Goal: Task Accomplishment & Management: Manage account settings

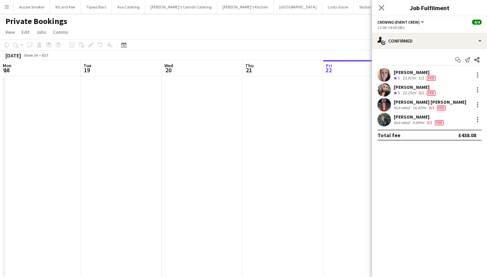
scroll to position [0, 232]
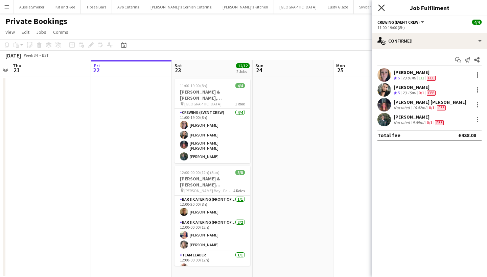
click at [382, 7] on icon at bounding box center [381, 7] width 6 height 6
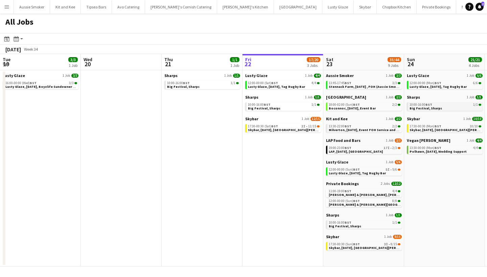
scroll to position [0, 162]
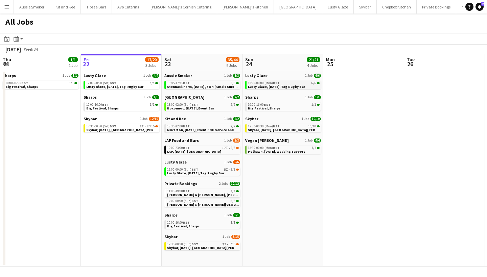
click at [280, 87] on span "Lusty Glaze, 24th August, Tag Rugby Bar" at bounding box center [276, 87] width 57 height 4
click at [275, 130] on span "Skybar, [DATE], [GEOGRAPHIC_DATA][PERSON_NAME]" at bounding box center [291, 130] width 86 height 4
click at [276, 82] on span "BST" at bounding box center [276, 83] width 7 height 4
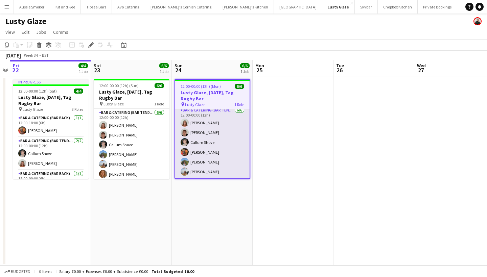
scroll to position [3, 0]
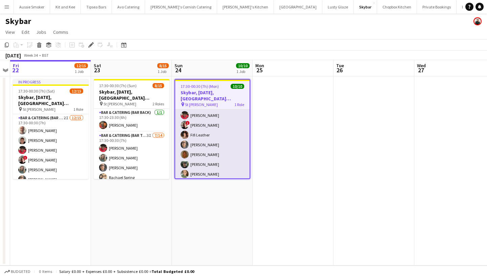
scroll to position [22, 0]
click at [202, 118] on app-card-role "Bar & Catering (Bar Tender) 10/10 17:30-00:30 (7h) Richard James Domonique Jone…" at bounding box center [212, 142] width 74 height 111
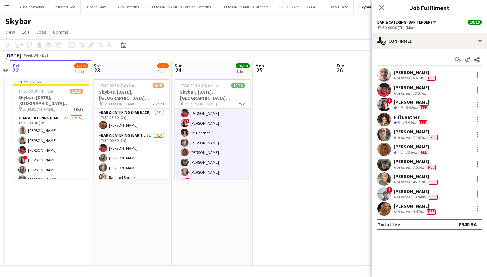
click at [383, 8] on icon "Close pop-in" at bounding box center [381, 7] width 5 height 5
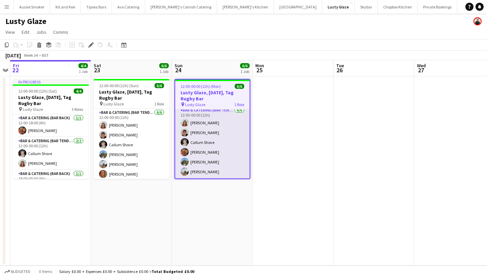
scroll to position [3, 0]
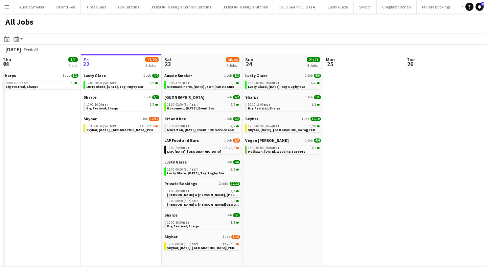
click at [4, 8] on button "Menu" at bounding box center [7, 7] width 14 height 14
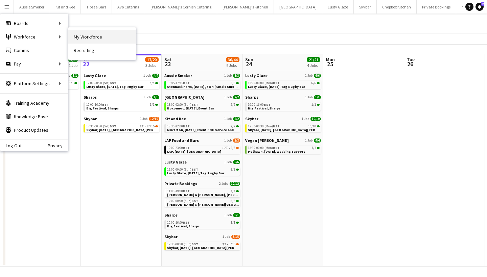
click at [79, 38] on link "My Workforce" at bounding box center [102, 37] width 68 height 14
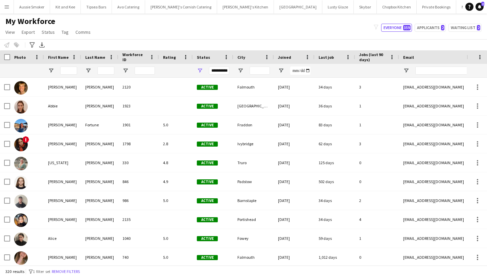
click at [435, 32] on div "My Workforce View Views Default view New view Update view Delete view Edit name…" at bounding box center [243, 27] width 487 height 23
click at [433, 27] on button "Applicants 2" at bounding box center [430, 28] width 31 height 8
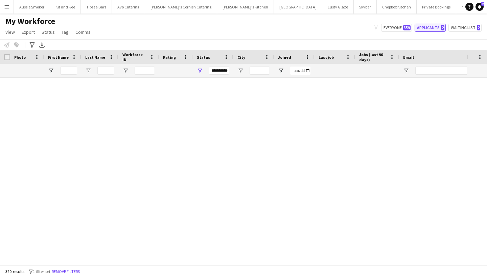
type input "**********"
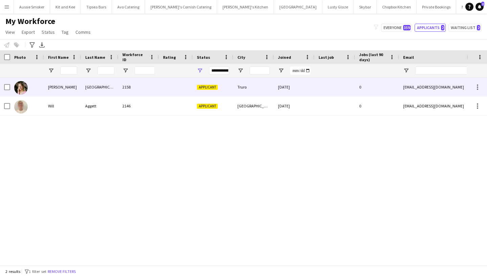
click at [115, 85] on div "Harpur" at bounding box center [99, 87] width 37 height 19
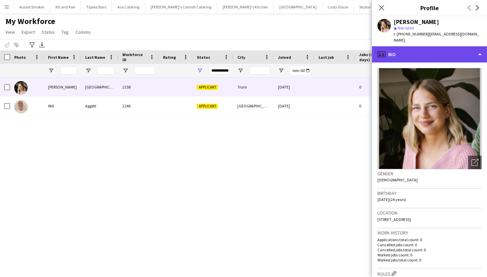
click at [457, 50] on div "profile Bio" at bounding box center [429, 54] width 115 height 16
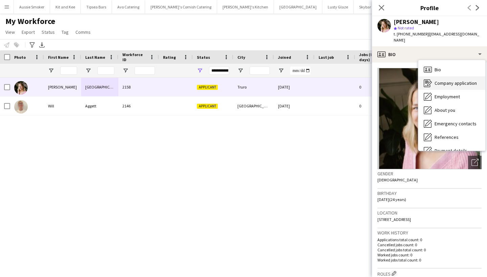
click at [452, 80] on span "Company application" at bounding box center [456, 83] width 42 height 6
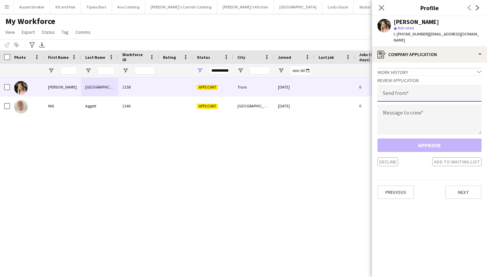
click at [417, 85] on input "email" at bounding box center [430, 93] width 104 height 17
type input "**********"
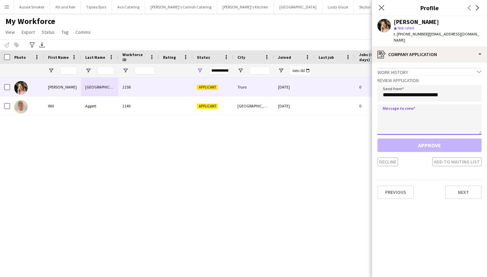
click at [426, 107] on textarea at bounding box center [430, 120] width 104 height 30
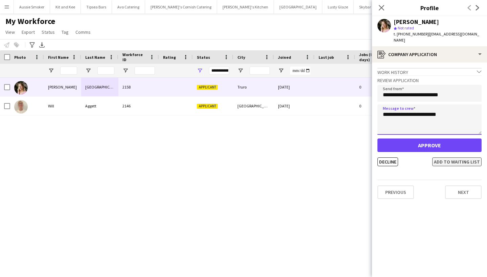
type textarea "**********"
click at [463, 158] on button "Add to waiting list" at bounding box center [456, 162] width 49 height 9
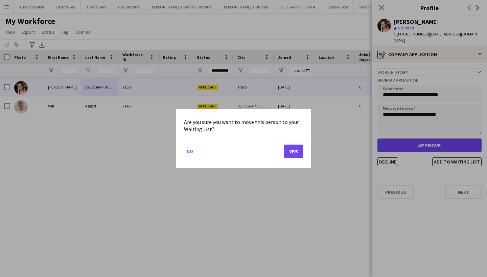
click at [292, 152] on button "Yes" at bounding box center [293, 152] width 19 height 14
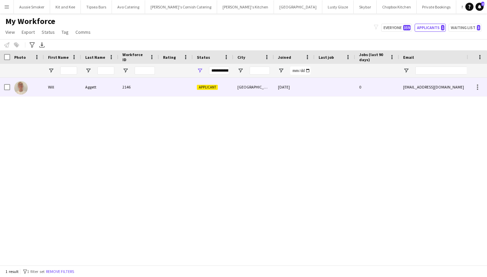
click at [138, 87] on div "2146" at bounding box center [138, 87] width 41 height 19
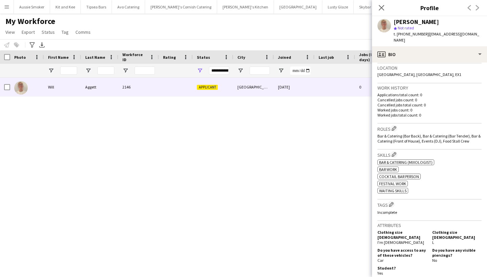
scroll to position [147, 0]
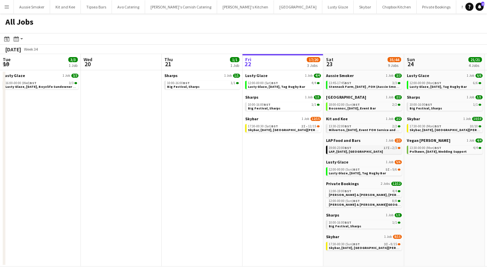
scroll to position [0, 162]
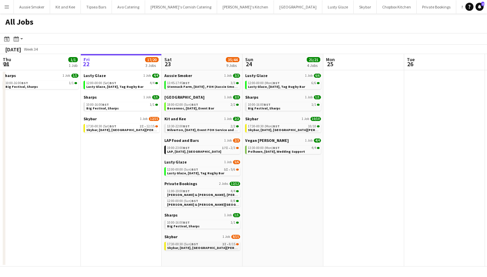
click at [231, 245] on span "8/15" at bounding box center [232, 244] width 6 height 3
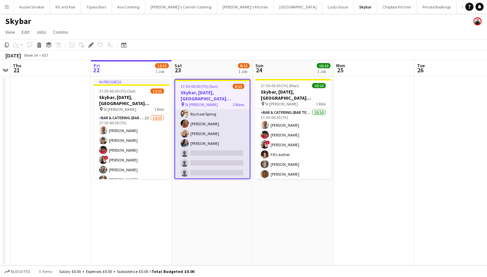
scroll to position [67, 0]
click at [212, 161] on app-card-role "Bar & Catering (Bar Tender) 3I [DATE] 17:30-00:30 (7h) [PERSON_NAME] [PERSON_NA…" at bounding box center [212, 141] width 74 height 151
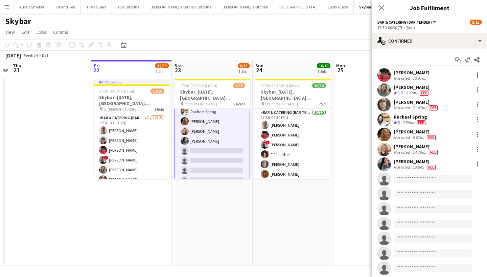
click at [409, 175] on app-invite-slot "single-neutral-actions" at bounding box center [429, 180] width 115 height 14
click at [409, 179] on input at bounding box center [433, 179] width 78 height 8
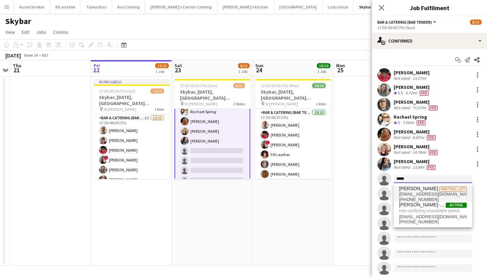
type input "*****"
click at [421, 194] on span "betsyharpur@icloud.com" at bounding box center [433, 194] width 68 height 5
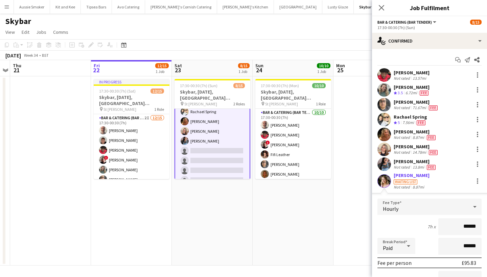
type input "******"
click at [404, 177] on div "Betsy Harpur" at bounding box center [412, 176] width 36 height 6
click at [412, 175] on div "Betsy Harpur" at bounding box center [412, 176] width 36 height 6
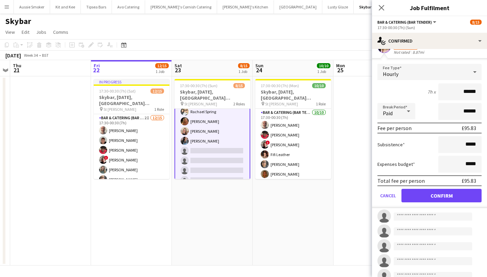
click at [420, 192] on button "Confirm" at bounding box center [442, 196] width 80 height 14
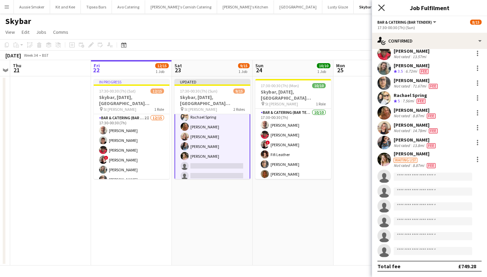
click at [381, 7] on icon at bounding box center [381, 7] width 6 height 6
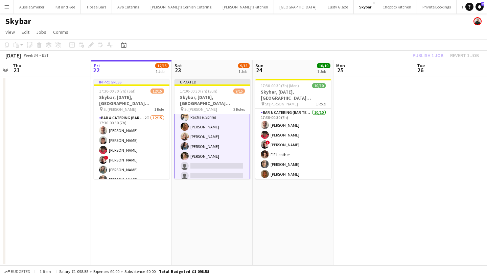
click at [426, 51] on div "Publish 1 job Revert 1 job" at bounding box center [446, 55] width 83 height 9
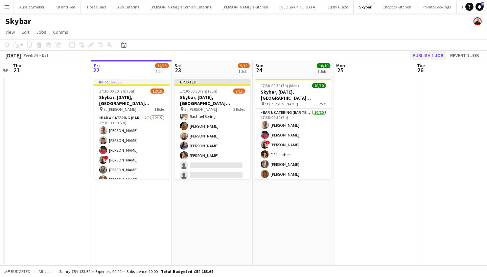
click at [426, 54] on button "Publish 1 job" at bounding box center [428, 55] width 36 height 9
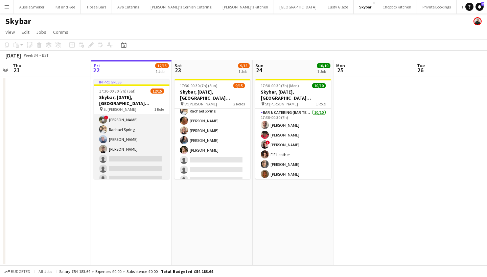
scroll to position [0, 0]
click at [131, 158] on app-card-role "Bar & Catering (Bar Tender) 2I 12/15 17:30-00:30 (7h) Richard James Dominic Sid…" at bounding box center [132, 105] width 76 height 160
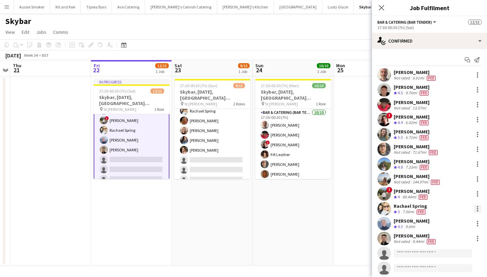
click at [478, 209] on div at bounding box center [477, 208] width 1 height 1
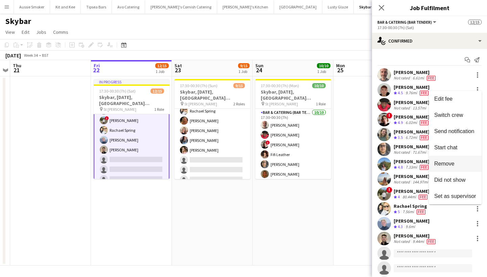
click at [455, 166] on span "Remove" at bounding box center [455, 164] width 42 height 6
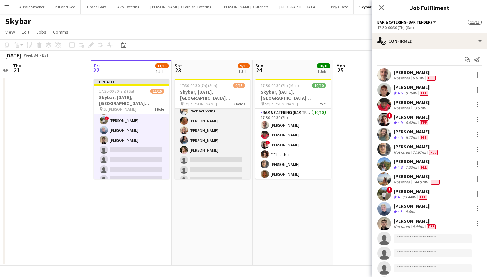
click at [206, 154] on app-card-role "Bar & Catering (Bar Tender) 3I 8/14 17:30-00:30 (7h) Domonique Jones Jo Parker …" at bounding box center [213, 140] width 76 height 151
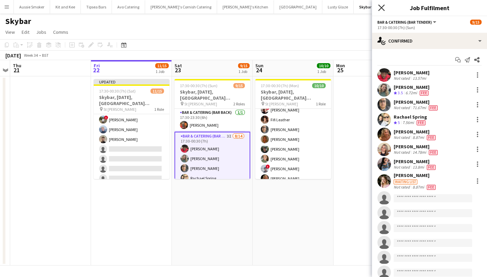
click at [383, 8] on icon at bounding box center [381, 7] width 6 height 6
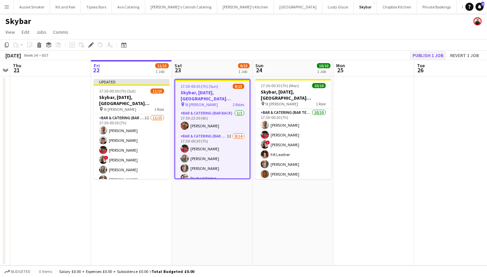
click at [425, 58] on button "Publish 1 job" at bounding box center [428, 55] width 36 height 9
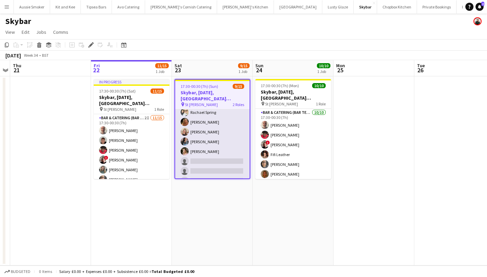
click at [208, 130] on app-card-role "Bar & Catering (Bar Tender) 3I 8/14 17:30-00:30 (7h) Domonique Jones Jo Parker …" at bounding box center [212, 142] width 74 height 151
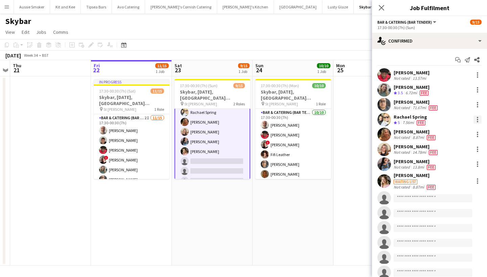
click at [477, 119] on div at bounding box center [478, 120] width 8 height 8
click at [444, 194] on span "Remove" at bounding box center [444, 197] width 20 height 6
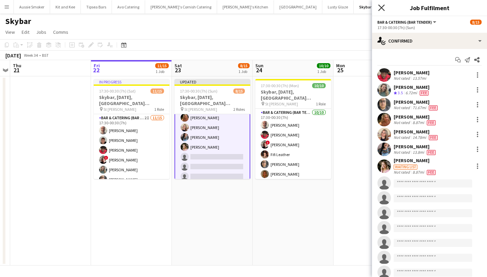
click at [381, 8] on icon at bounding box center [381, 7] width 6 height 6
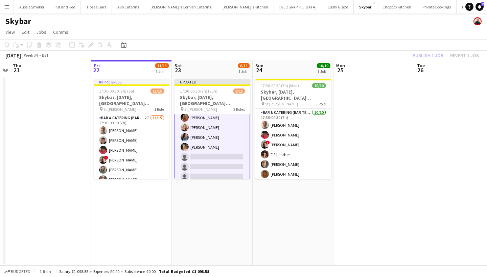
click at [431, 58] on div "Publish 1 job Revert 1 job" at bounding box center [446, 55] width 83 height 9
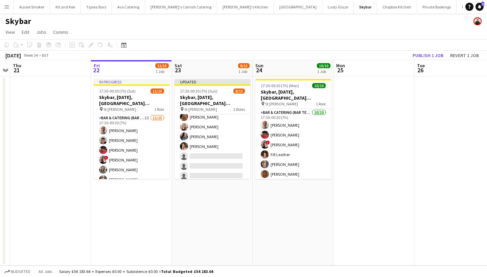
click at [431, 58] on button "Publish 1 job" at bounding box center [428, 55] width 36 height 9
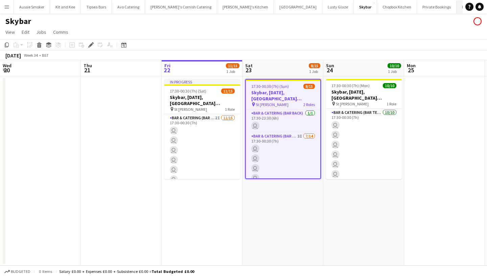
scroll to position [0, 232]
